Goal: Information Seeking & Learning: Learn about a topic

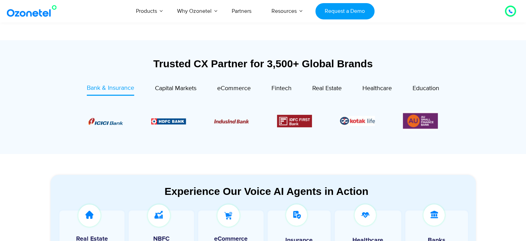
scroll to position [369, 0]
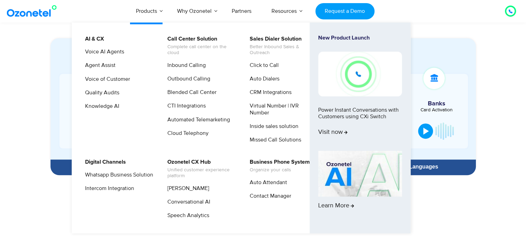
click at [155, 13] on li "Products AI & CX Voice AI Agents Agent Assist Voice of Customer Quality Audits …" at bounding box center [146, 11] width 41 height 23
click at [200, 80] on link "Outbound Calling" at bounding box center [187, 78] width 48 height 9
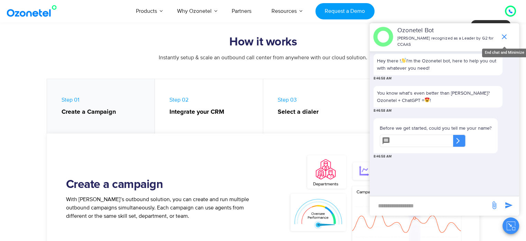
click at [508, 36] on span "end chat or minimize" at bounding box center [505, 37] width 14 height 14
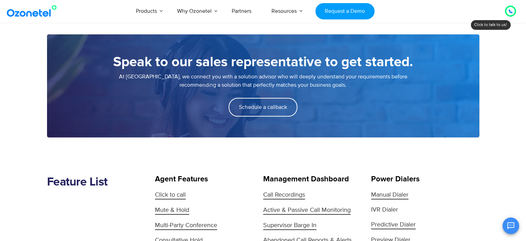
scroll to position [600, 0]
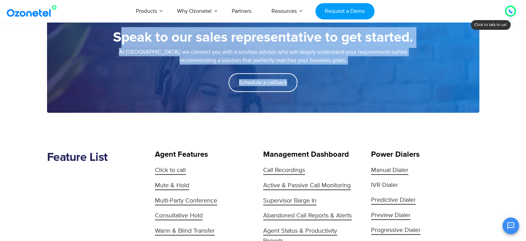
drag, startPoint x: 130, startPoint y: 40, endPoint x: 388, endPoint y: 75, distance: 260.2
click at [388, 75] on div "Speak to our sales representative to get started. At Ozonetel, we connect you w…" at bounding box center [263, 61] width 433 height 103
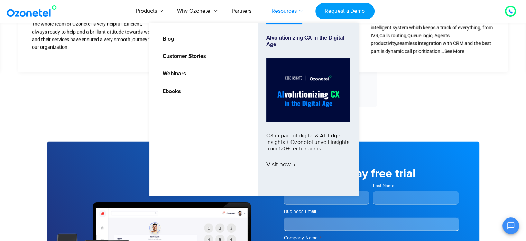
scroll to position [1753, 0]
